Goal: Find specific page/section: Find specific page/section

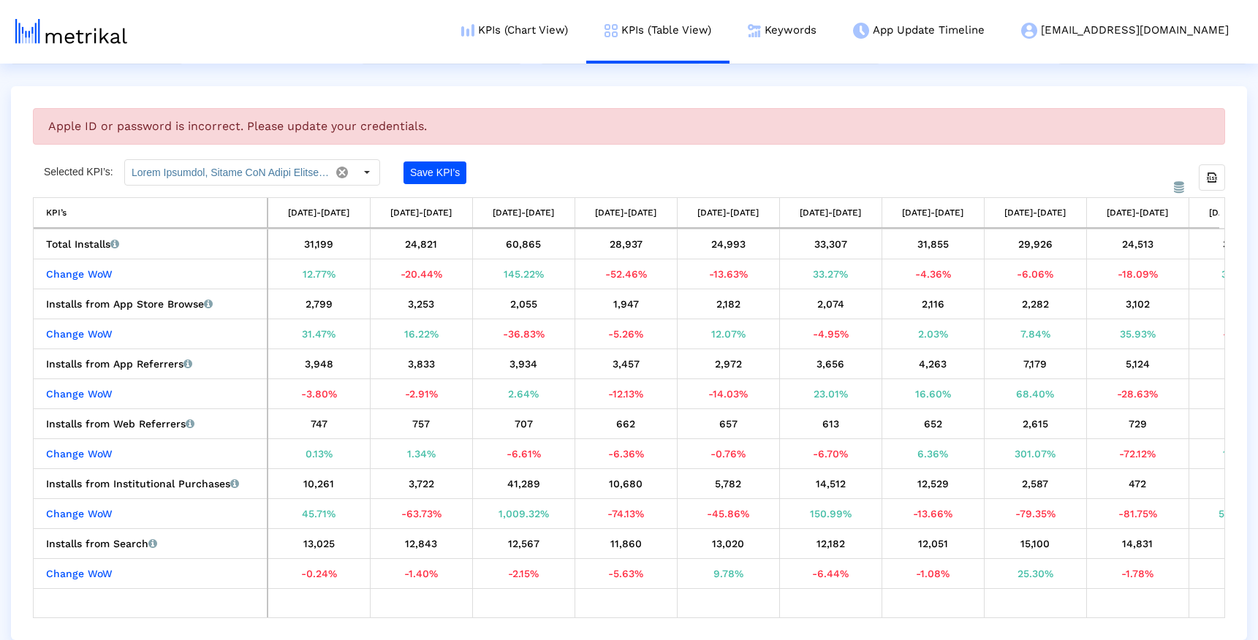
scroll to position [0, 476]
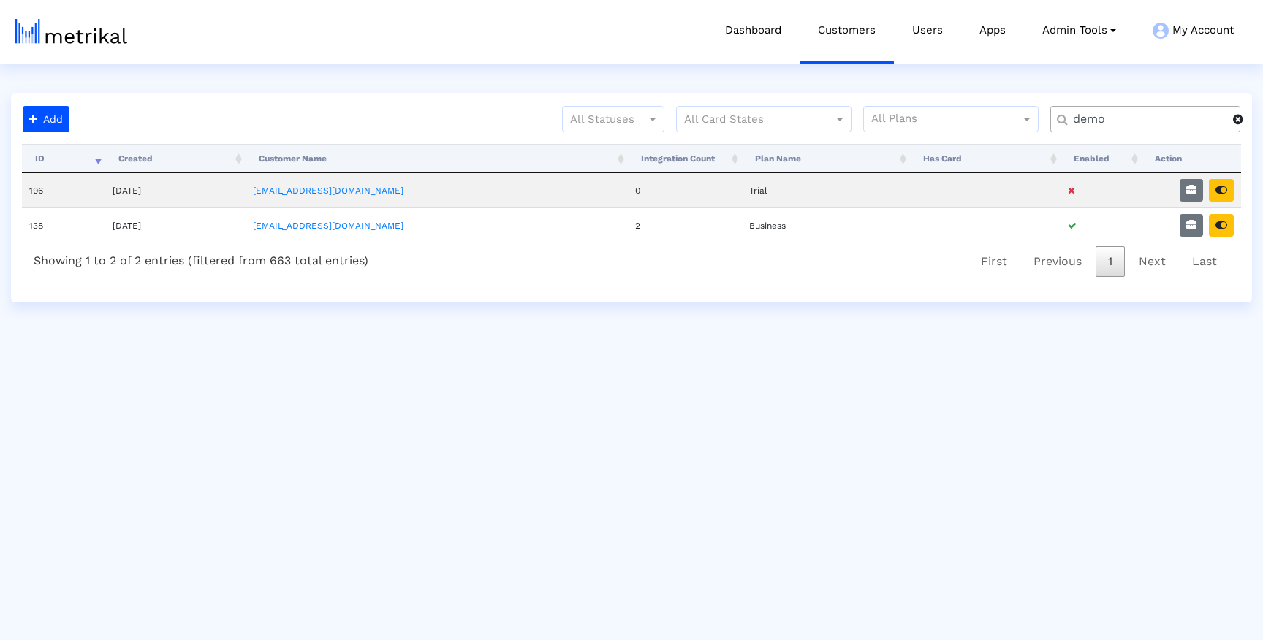
click at [1233, 116] on span at bounding box center [1238, 119] width 10 height 12
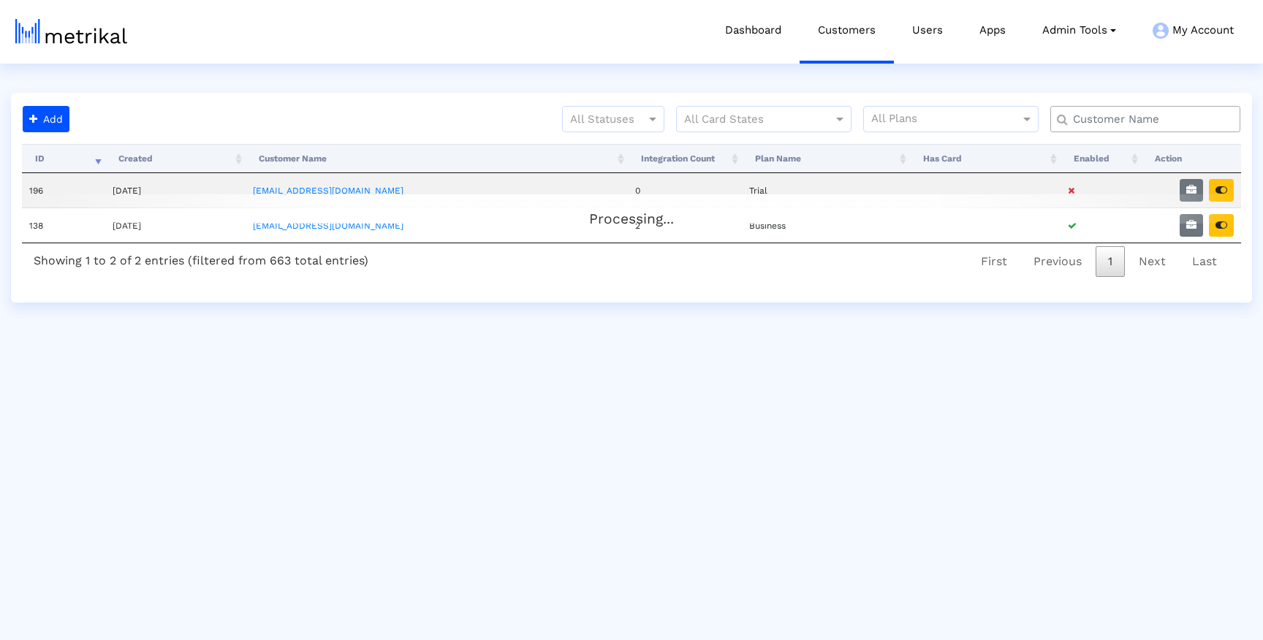
click at [1147, 115] on input "text" at bounding box center [1149, 119] width 172 height 15
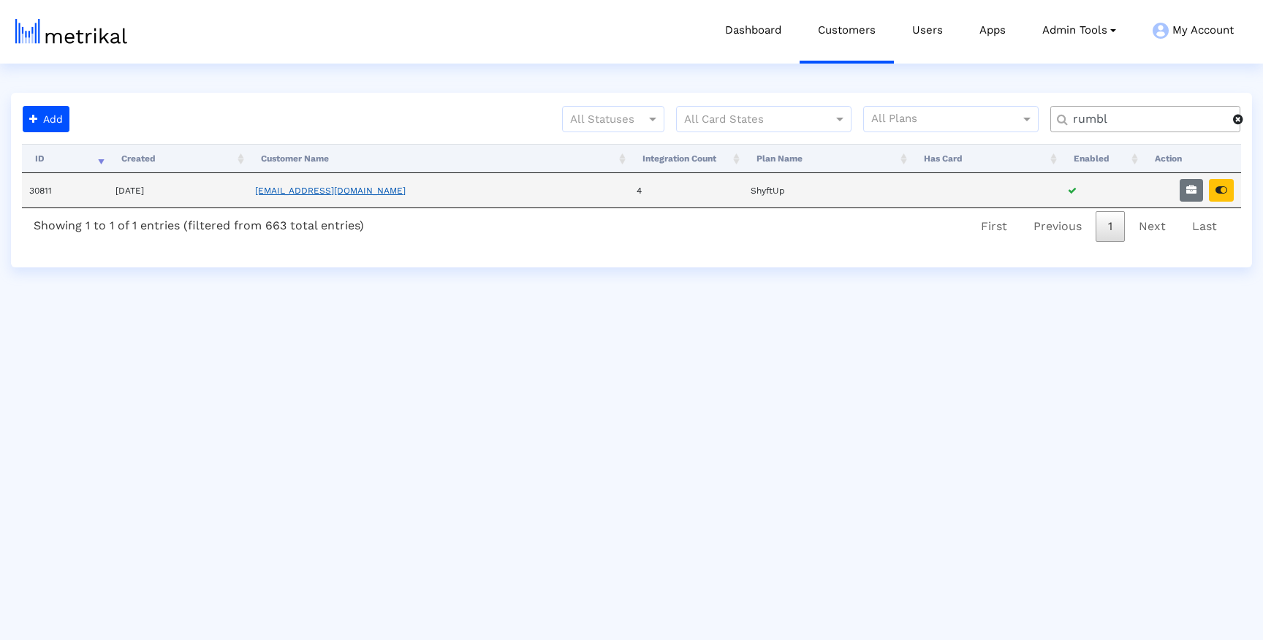
type input "rumbl"
click at [325, 188] on link "rumble@shyftup.com" at bounding box center [330, 191] width 151 height 10
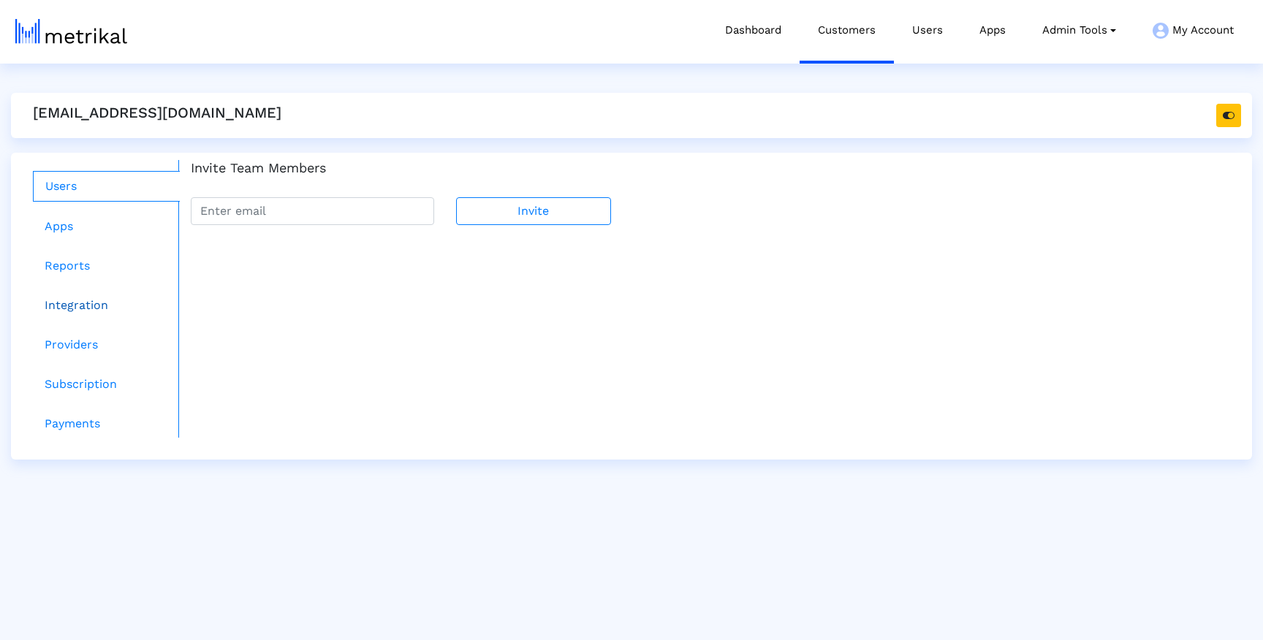
click at [77, 307] on link "Integration" at bounding box center [106, 305] width 147 height 29
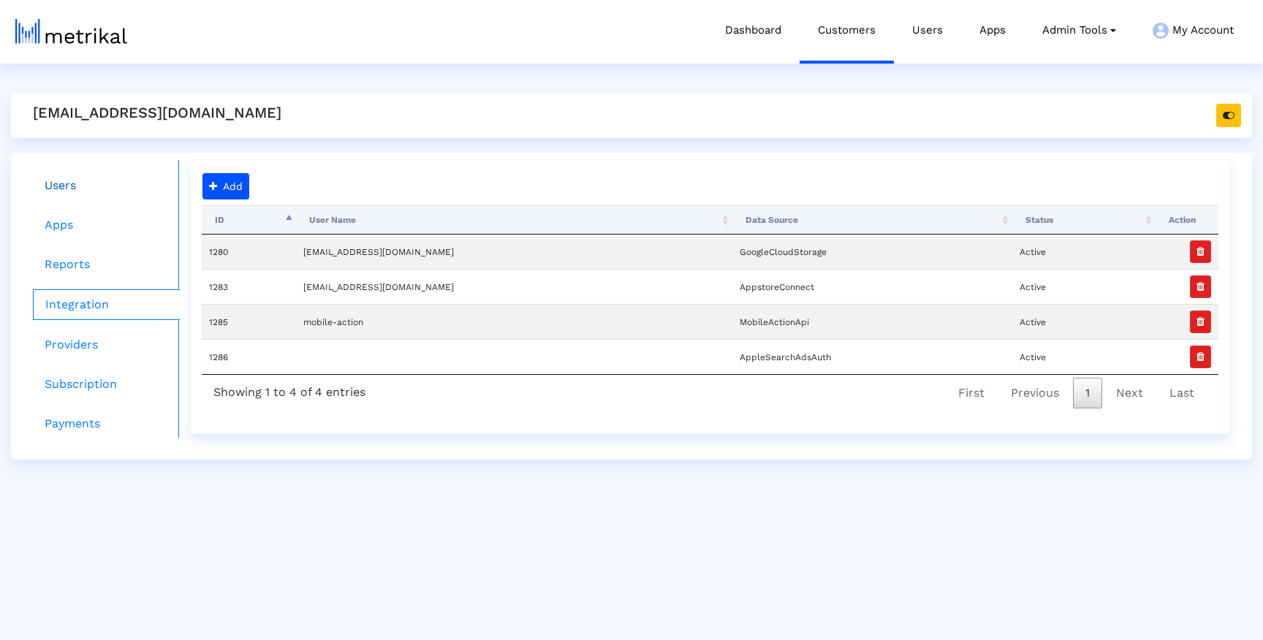
click at [96, 182] on link "Users" at bounding box center [106, 185] width 147 height 29
